Goal: Complete application form

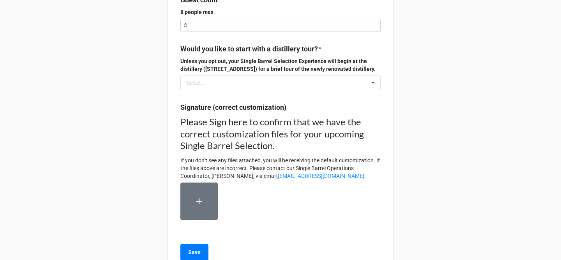
scroll to position [278, 0]
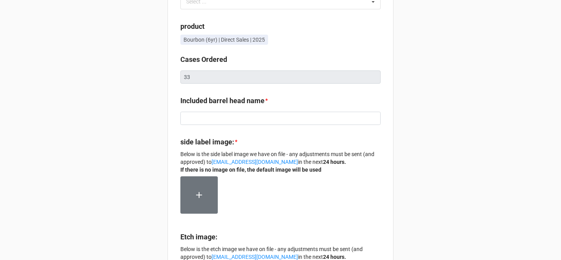
click at [160, 121] on div "Selection [PERSON_NAME] | Sunrise Irrigation: [DATE] 3:00 PM | NRD/New Riff Dis…" at bounding box center [280, 236] width 561 height 649
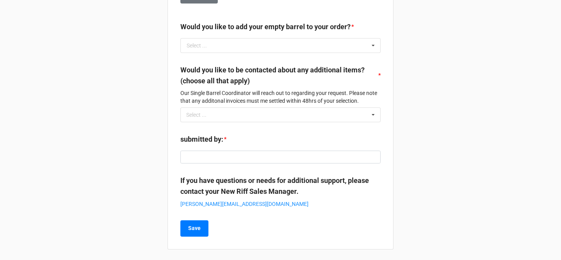
scroll to position [387, 0]
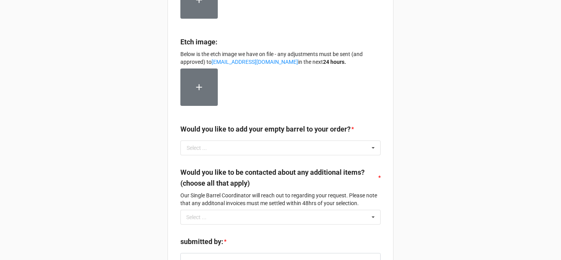
scroll to position [388, 0]
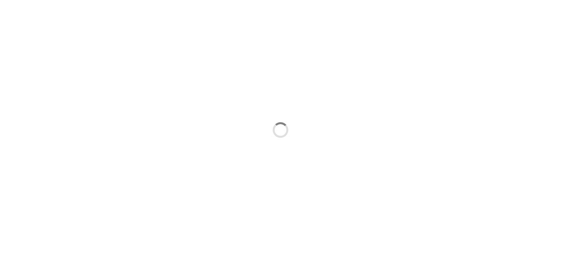
click at [22, 11] on div at bounding box center [280, 130] width 561 height 260
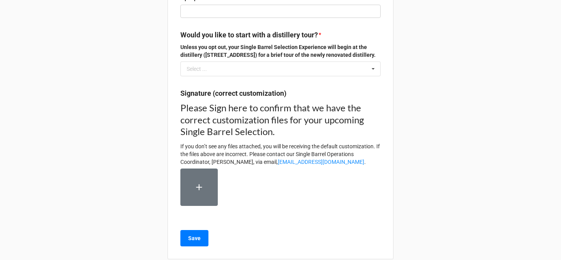
scroll to position [289, 0]
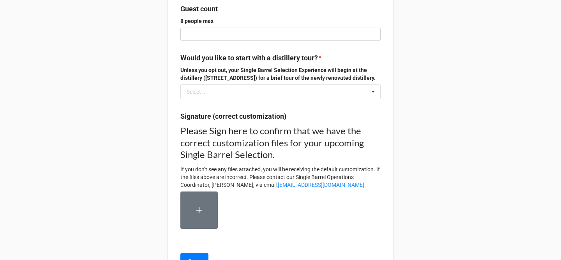
scroll to position [291, 0]
